Goal: Information Seeking & Learning: Learn about a topic

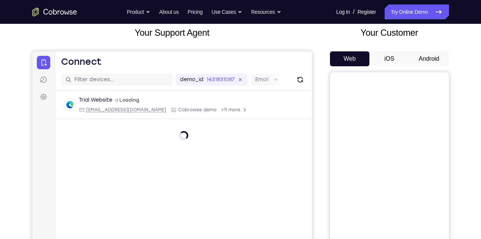
scroll to position [51, 0]
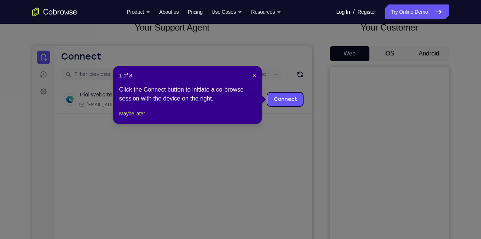
click at [256, 73] on span "×" at bounding box center [254, 76] width 3 height 6
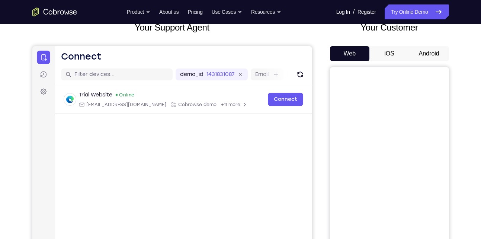
click at [427, 54] on button "Android" at bounding box center [430, 53] width 40 height 15
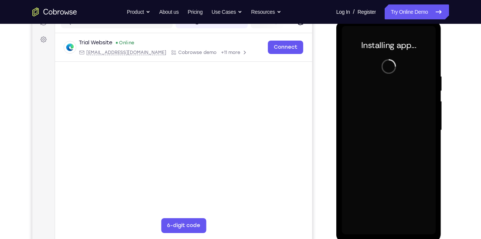
scroll to position [104, 0]
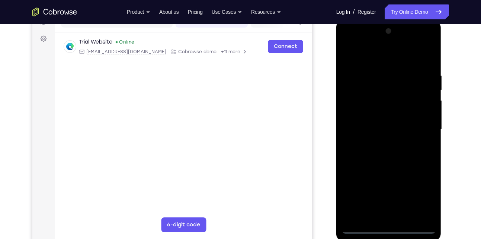
click at [390, 228] on div at bounding box center [389, 129] width 94 height 209
click at [423, 193] on div at bounding box center [389, 129] width 94 height 209
click at [351, 41] on div at bounding box center [389, 129] width 94 height 209
click at [420, 124] on div at bounding box center [389, 129] width 94 height 209
click at [382, 146] on div at bounding box center [389, 129] width 94 height 209
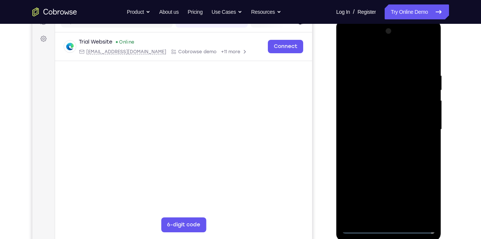
click at [381, 166] on div at bounding box center [389, 129] width 94 height 209
click at [373, 124] on div at bounding box center [389, 129] width 94 height 209
click at [373, 130] on div at bounding box center [389, 129] width 94 height 209
click at [393, 121] on div at bounding box center [389, 129] width 94 height 209
click at [406, 137] on div at bounding box center [389, 129] width 94 height 209
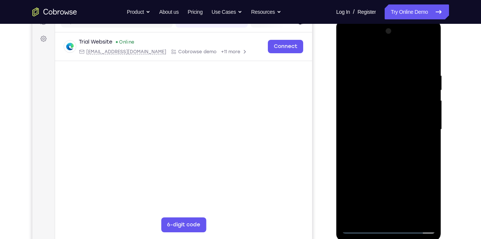
click at [408, 58] on div at bounding box center [389, 129] width 94 height 209
click at [385, 69] on div at bounding box center [389, 129] width 94 height 209
click at [403, 165] on div at bounding box center [389, 129] width 94 height 209
click at [426, 107] on div at bounding box center [389, 129] width 94 height 209
drag, startPoint x: 390, startPoint y: 198, endPoint x: 379, endPoint y: 102, distance: 96.7
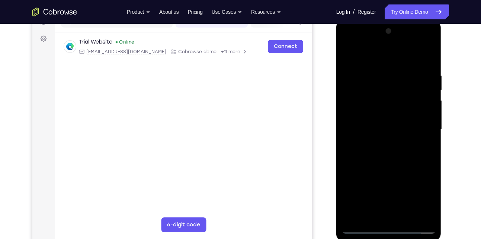
click at [379, 102] on div at bounding box center [389, 129] width 94 height 209
click at [378, 216] on div at bounding box center [389, 129] width 94 height 209
click at [365, 117] on div at bounding box center [389, 129] width 94 height 209
click at [397, 145] on div at bounding box center [389, 129] width 94 height 209
click at [402, 109] on div at bounding box center [389, 129] width 94 height 209
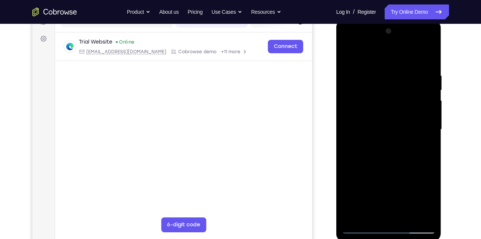
click at [379, 96] on div at bounding box center [389, 129] width 94 height 209
click at [346, 54] on div at bounding box center [389, 129] width 94 height 209
click at [391, 162] on div at bounding box center [389, 129] width 94 height 209
click at [376, 77] on div at bounding box center [389, 129] width 94 height 209
click at [420, 215] on div at bounding box center [389, 129] width 94 height 209
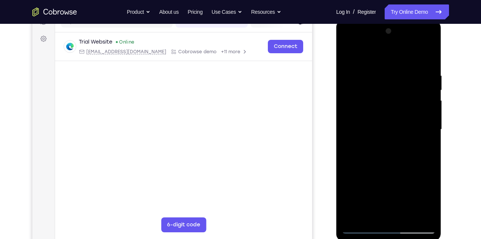
click at [423, 107] on div at bounding box center [389, 129] width 94 height 209
click at [427, 56] on div at bounding box center [389, 129] width 94 height 209
click at [348, 43] on div at bounding box center [389, 129] width 94 height 209
click at [359, 109] on div at bounding box center [389, 129] width 94 height 209
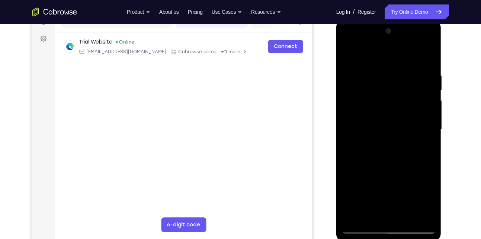
click at [416, 66] on div at bounding box center [389, 129] width 94 height 209
click at [383, 102] on div at bounding box center [389, 129] width 94 height 209
click at [359, 112] on div at bounding box center [389, 129] width 94 height 209
click at [348, 57] on div at bounding box center [389, 129] width 94 height 209
click at [354, 54] on div at bounding box center [389, 129] width 94 height 209
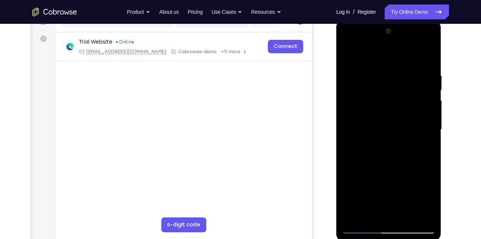
drag, startPoint x: 398, startPoint y: 188, endPoint x: 398, endPoint y: 128, distance: 60.0
click at [398, 128] on div at bounding box center [389, 129] width 94 height 209
drag, startPoint x: 395, startPoint y: 184, endPoint x: 386, endPoint y: 71, distance: 113.2
click at [386, 71] on div at bounding box center [389, 129] width 94 height 209
drag, startPoint x: 388, startPoint y: 191, endPoint x: 396, endPoint y: 69, distance: 123.2
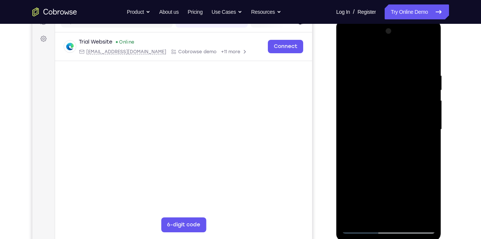
click at [396, 69] on div at bounding box center [389, 129] width 94 height 209
drag, startPoint x: 421, startPoint y: 146, endPoint x: 383, endPoint y: 145, distance: 38.4
click at [383, 145] on div at bounding box center [389, 129] width 94 height 209
drag, startPoint x: 419, startPoint y: 152, endPoint x: 370, endPoint y: 152, distance: 48.4
click at [370, 152] on div at bounding box center [389, 129] width 94 height 209
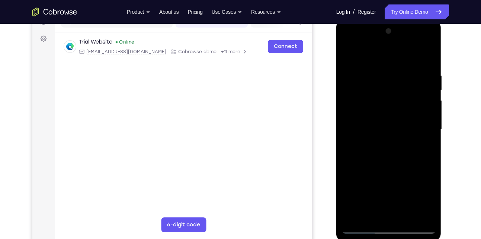
drag, startPoint x: 411, startPoint y: 153, endPoint x: 352, endPoint y: 158, distance: 58.7
click at [352, 158] on div at bounding box center [389, 129] width 94 height 209
drag, startPoint x: 421, startPoint y: 156, endPoint x: 347, endPoint y: 156, distance: 73.4
click at [347, 156] on div at bounding box center [389, 129] width 94 height 209
drag, startPoint x: 415, startPoint y: 149, endPoint x: 375, endPoint y: 152, distance: 40.3
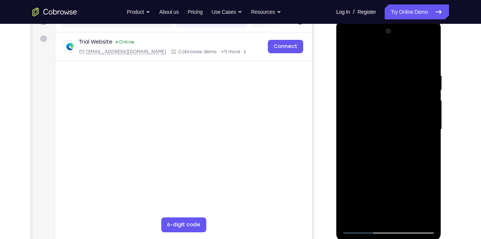
click at [375, 152] on div at bounding box center [389, 129] width 94 height 209
drag, startPoint x: 422, startPoint y: 158, endPoint x: 359, endPoint y: 159, distance: 63.3
click at [359, 159] on div at bounding box center [389, 129] width 94 height 209
drag, startPoint x: 408, startPoint y: 155, endPoint x: 359, endPoint y: 155, distance: 49.2
click at [359, 155] on div at bounding box center [389, 129] width 94 height 209
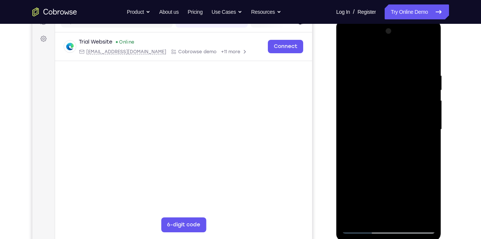
drag, startPoint x: 420, startPoint y: 158, endPoint x: 369, endPoint y: 155, distance: 50.4
click at [369, 155] on div at bounding box center [389, 129] width 94 height 209
drag, startPoint x: 420, startPoint y: 162, endPoint x: 364, endPoint y: 160, distance: 55.5
click at [364, 160] on div at bounding box center [389, 129] width 94 height 209
drag, startPoint x: 418, startPoint y: 159, endPoint x: 367, endPoint y: 155, distance: 51.1
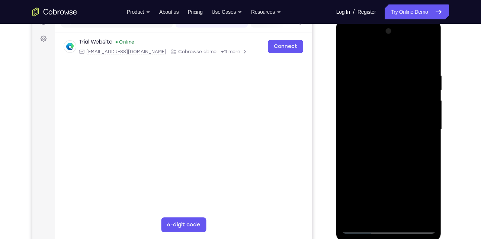
click at [367, 155] on div at bounding box center [389, 129] width 94 height 209
click at [347, 54] on div at bounding box center [389, 129] width 94 height 209
drag, startPoint x: 429, startPoint y: 149, endPoint x: 368, endPoint y: 149, distance: 61.4
click at [368, 149] on div at bounding box center [389, 129] width 94 height 209
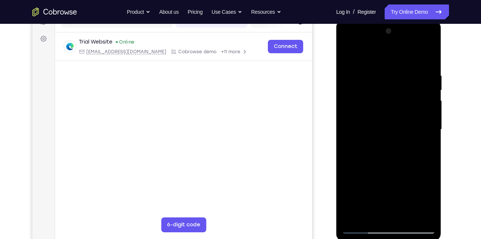
drag, startPoint x: 422, startPoint y: 158, endPoint x: 357, endPoint y: 156, distance: 65.6
click at [357, 156] on div at bounding box center [389, 129] width 94 height 209
drag, startPoint x: 424, startPoint y: 152, endPoint x: 357, endPoint y: 156, distance: 66.4
click at [357, 156] on div at bounding box center [389, 129] width 94 height 209
drag, startPoint x: 425, startPoint y: 159, endPoint x: 357, endPoint y: 157, distance: 67.8
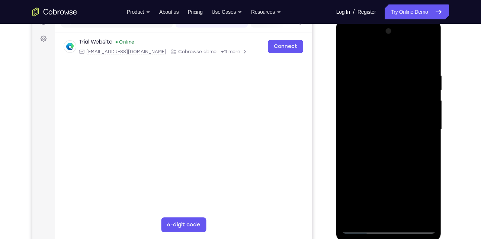
click at [357, 157] on div at bounding box center [389, 129] width 94 height 209
drag, startPoint x: 379, startPoint y: 67, endPoint x: 384, endPoint y: 169, distance: 102.9
click at [384, 169] on div at bounding box center [389, 129] width 94 height 209
click at [357, 229] on div at bounding box center [389, 129] width 94 height 209
click at [379, 108] on div at bounding box center [389, 129] width 94 height 209
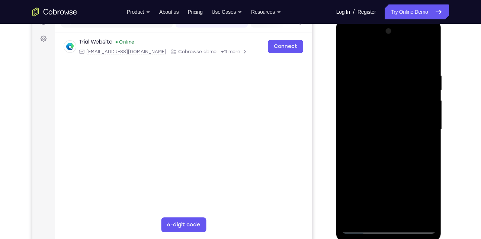
click at [385, 106] on div at bounding box center [389, 129] width 94 height 209
click at [432, 136] on div at bounding box center [389, 129] width 94 height 209
click at [347, 138] on div at bounding box center [389, 129] width 94 height 209
click at [419, 215] on div at bounding box center [389, 129] width 94 height 209
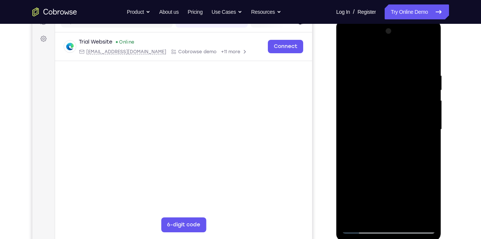
click at [419, 215] on div at bounding box center [389, 129] width 94 height 209
click at [432, 134] on div at bounding box center [389, 129] width 94 height 209
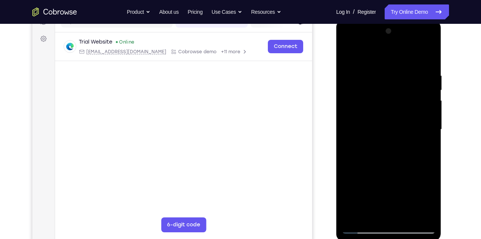
click at [432, 134] on div at bounding box center [389, 129] width 94 height 209
click at [417, 217] on div at bounding box center [389, 129] width 94 height 209
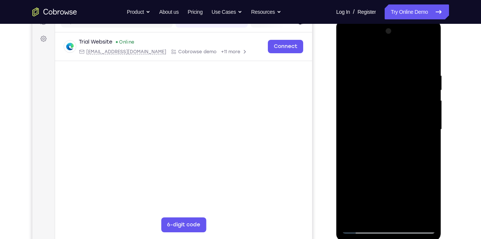
click at [432, 136] on div at bounding box center [389, 129] width 94 height 209
click at [430, 60] on div at bounding box center [389, 129] width 94 height 209
drag, startPoint x: 385, startPoint y: 82, endPoint x: 386, endPoint y: 196, distance: 114.3
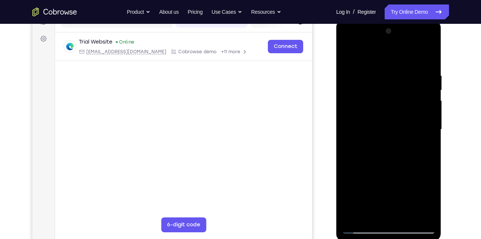
click at [386, 196] on div at bounding box center [389, 129] width 94 height 209
drag, startPoint x: 389, startPoint y: 179, endPoint x: 389, endPoint y: 130, distance: 48.8
click at [389, 130] on div at bounding box center [389, 129] width 94 height 209
drag, startPoint x: 389, startPoint y: 184, endPoint x: 390, endPoint y: 158, distance: 25.7
click at [390, 158] on div at bounding box center [389, 129] width 94 height 209
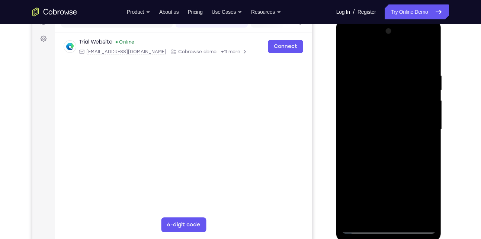
drag, startPoint x: 398, startPoint y: 216, endPoint x: 391, endPoint y: 125, distance: 91.1
click at [391, 125] on div at bounding box center [389, 129] width 94 height 209
drag, startPoint x: 393, startPoint y: 193, endPoint x: 380, endPoint y: 77, distance: 116.9
click at [380, 77] on div at bounding box center [389, 129] width 94 height 209
drag, startPoint x: 395, startPoint y: 177, endPoint x: 396, endPoint y: 64, distance: 112.8
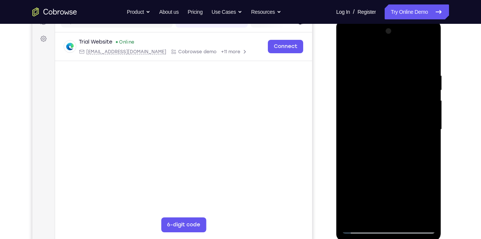
click at [396, 64] on div at bounding box center [389, 129] width 94 height 209
drag, startPoint x: 391, startPoint y: 89, endPoint x: 393, endPoint y: 175, distance: 85.7
click at [393, 175] on div at bounding box center [389, 129] width 94 height 209
drag, startPoint x: 385, startPoint y: 187, endPoint x: 378, endPoint y: 95, distance: 91.9
click at [378, 95] on div at bounding box center [389, 129] width 94 height 209
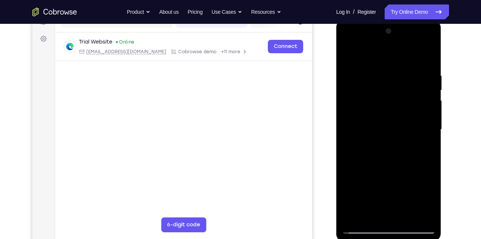
drag, startPoint x: 391, startPoint y: 78, endPoint x: 392, endPoint y: 169, distance: 91.2
click at [392, 169] on div at bounding box center [389, 129] width 94 height 209
click at [375, 64] on div at bounding box center [389, 129] width 94 height 209
click at [349, 51] on div at bounding box center [389, 129] width 94 height 209
click at [407, 66] on div at bounding box center [389, 129] width 94 height 209
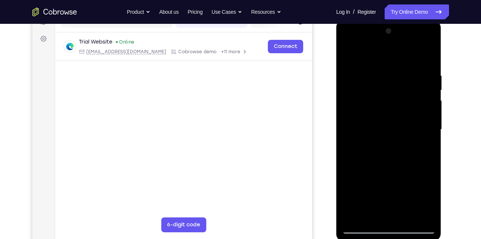
click at [350, 57] on div at bounding box center [389, 129] width 94 height 209
click at [350, 67] on div at bounding box center [389, 129] width 94 height 209
click at [428, 136] on div at bounding box center [389, 129] width 94 height 209
click at [430, 20] on div at bounding box center [389, 20] width 105 height 0
